Goal: Communication & Community: Answer question/provide support

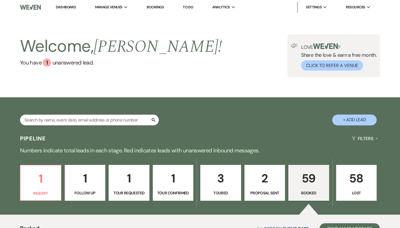
click at [310, 175] on p "59" at bounding box center [309, 178] width 34 height 19
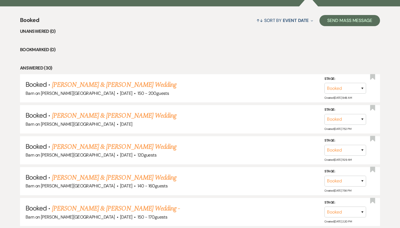
scroll to position [198, 0]
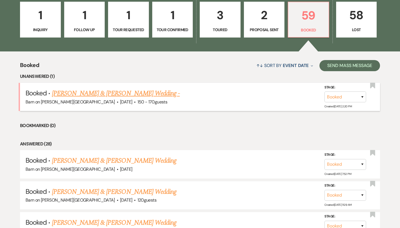
scroll to position [148, 0]
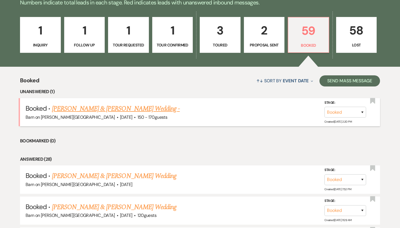
click at [140, 104] on link "[PERSON_NAME] & [PERSON_NAME] Wedding -" at bounding box center [116, 109] width 128 height 10
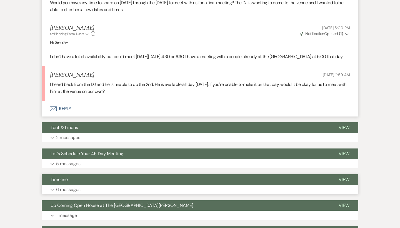
scroll to position [200, 0]
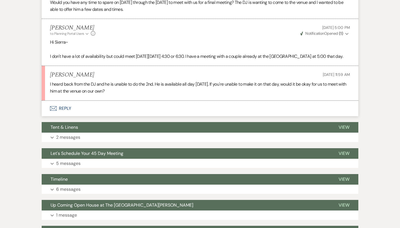
click at [65, 107] on button "Envelope Reply" at bounding box center [200, 109] width 317 height 16
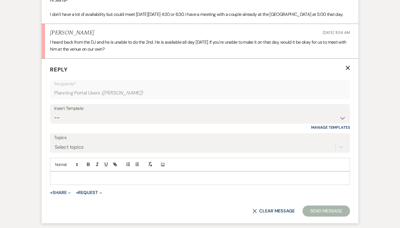
click at [78, 175] on p at bounding box center [199, 178] width 291 height 6
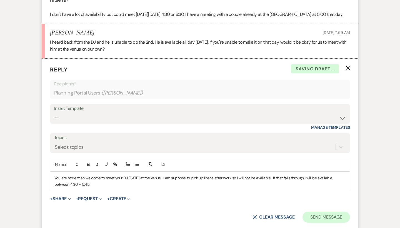
click at [325, 215] on button "Send Message" at bounding box center [327, 216] width 48 height 11
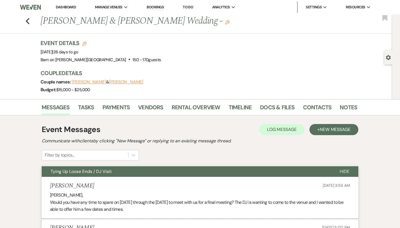
scroll to position [0, 0]
click at [28, 20] on icon "Previous" at bounding box center [28, 21] width 4 height 7
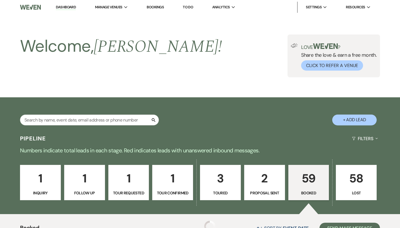
scroll to position [148, 0]
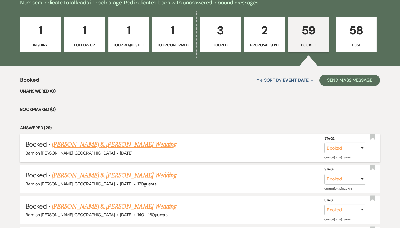
click at [73, 145] on link "[PERSON_NAME] & [PERSON_NAME] Wedding" at bounding box center [114, 144] width 124 height 10
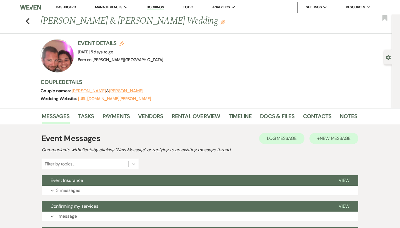
click at [333, 141] on button "+ New Message" at bounding box center [334, 138] width 49 height 11
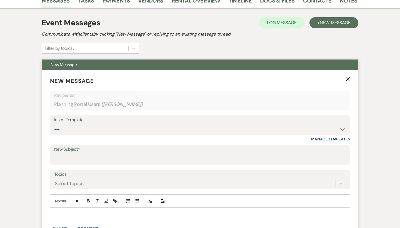
scroll to position [121, 0]
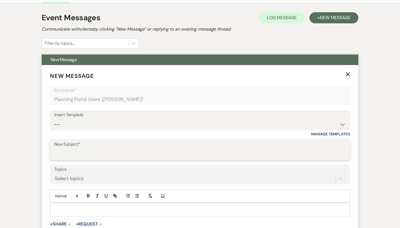
click at [85, 153] on input "New Subject*" at bounding box center [200, 153] width 292 height 11
type input "Final Walk Through/Event Insurance"
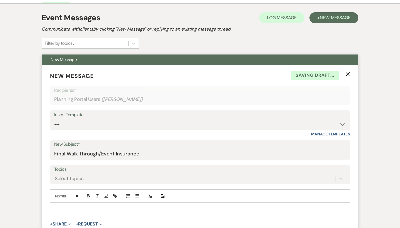
click at [60, 208] on p at bounding box center [199, 209] width 291 height 6
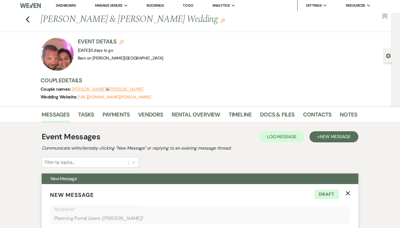
scroll to position [0, 0]
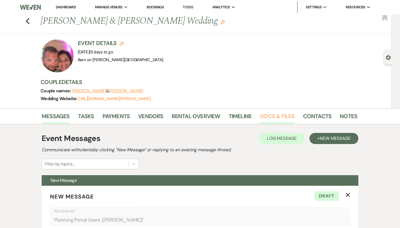
click at [280, 116] on link "Docs & Files" at bounding box center [277, 118] width 34 height 12
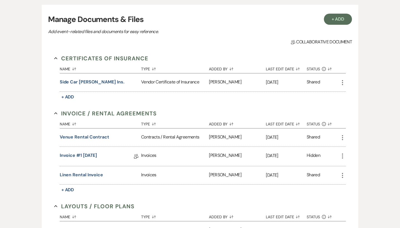
scroll to position [128, 0]
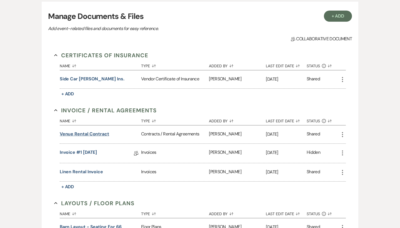
click at [101, 134] on button "Venue Rental Contract" at bounding box center [84, 134] width 49 height 7
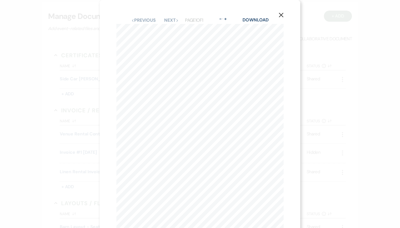
scroll to position [0, 0]
click at [168, 18] on button "Next Next" at bounding box center [171, 20] width 14 height 4
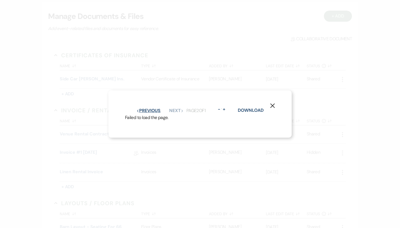
click at [151, 113] on button "Previous Previous" at bounding box center [148, 110] width 24 height 4
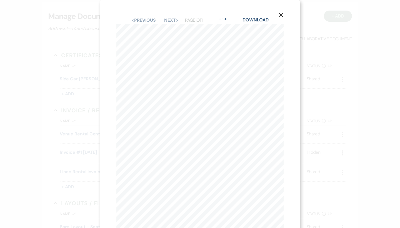
click at [282, 15] on icon "X" at bounding box center [281, 15] width 5 height 5
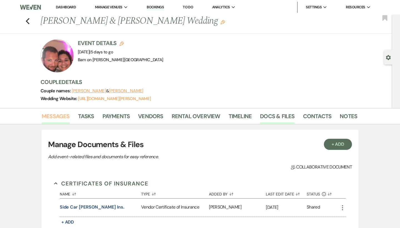
click at [59, 116] on link "Messages" at bounding box center [56, 118] width 28 height 12
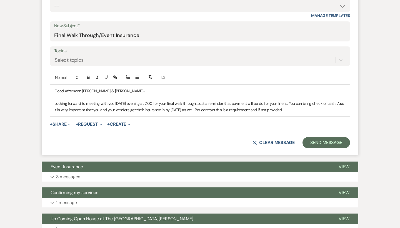
scroll to position [241, 0]
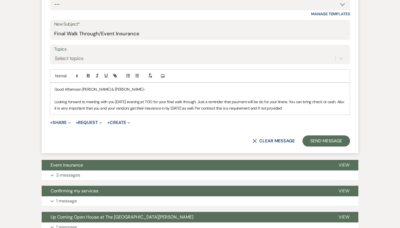
click at [301, 107] on p "Looking forward to meeting with you [DATE] evening at 7:00 for your final walk …" at bounding box center [199, 105] width 291 height 13
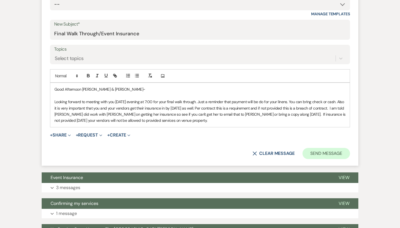
click at [343, 148] on button "Send Message" at bounding box center [327, 153] width 48 height 11
